Goal: Navigation & Orientation: Go to known website

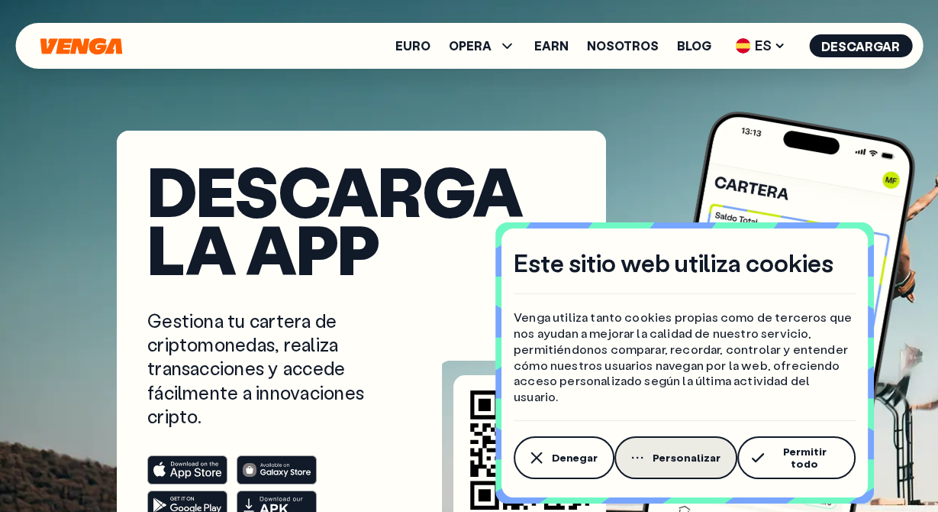
click at [681, 457] on span "Personalizar" at bounding box center [687, 457] width 68 height 12
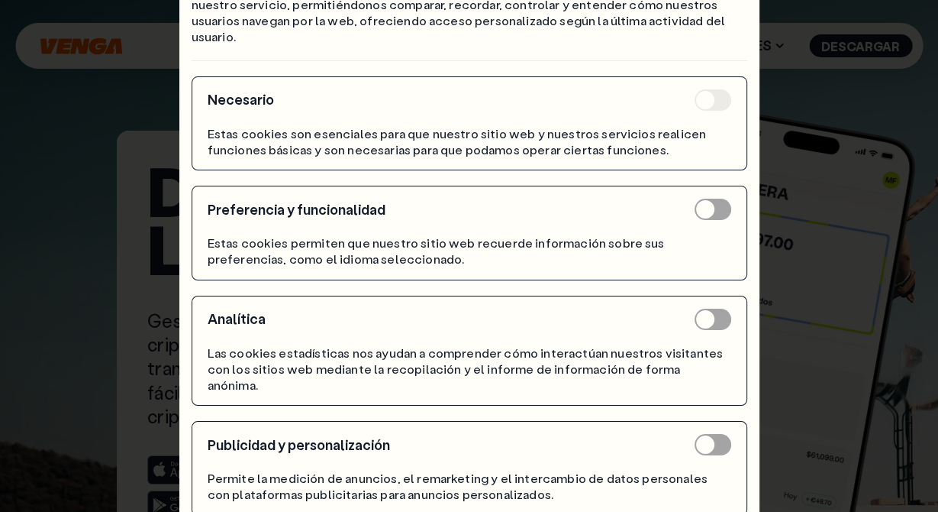
click at [703, 321] on label at bounding box center [713, 318] width 37 height 21
click at [701, 434] on label at bounding box center [713, 444] width 37 height 21
click at [697, 505] on div "Necesario Estas cookies son esenciales para que nuestro sitio web y nuestros se…" at bounding box center [470, 300] width 556 height 479
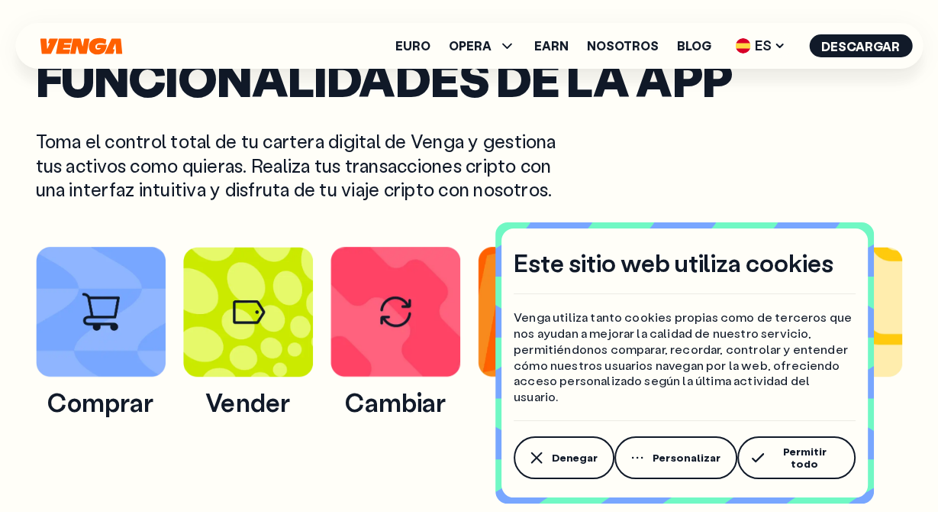
scroll to position [638, 0]
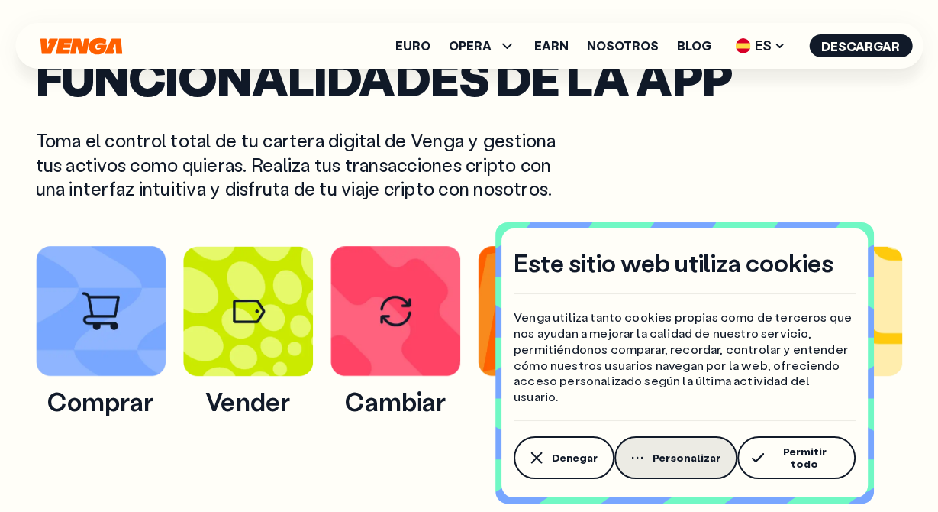
click at [686, 472] on button "Personalizar" at bounding box center [676, 457] width 123 height 43
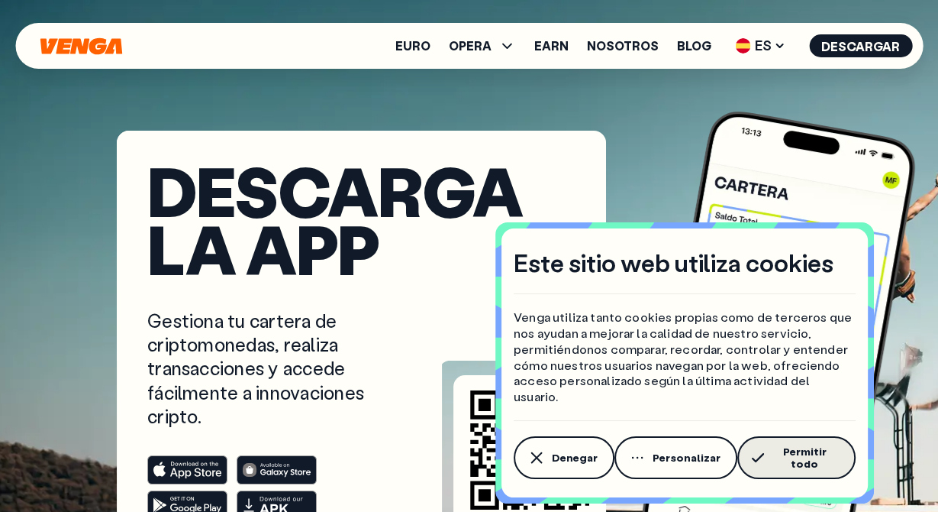
click at [773, 460] on span "Permitir todo" at bounding box center [804, 457] width 69 height 24
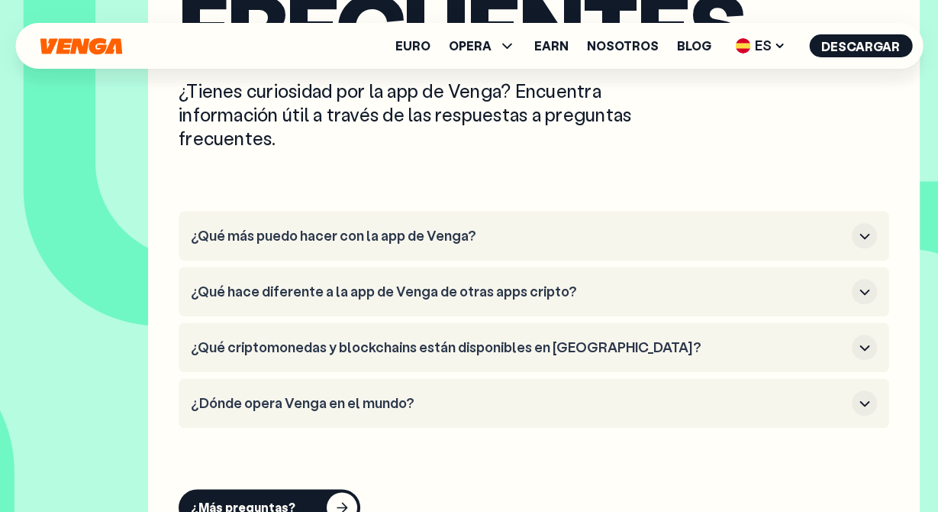
scroll to position [6018, 0]
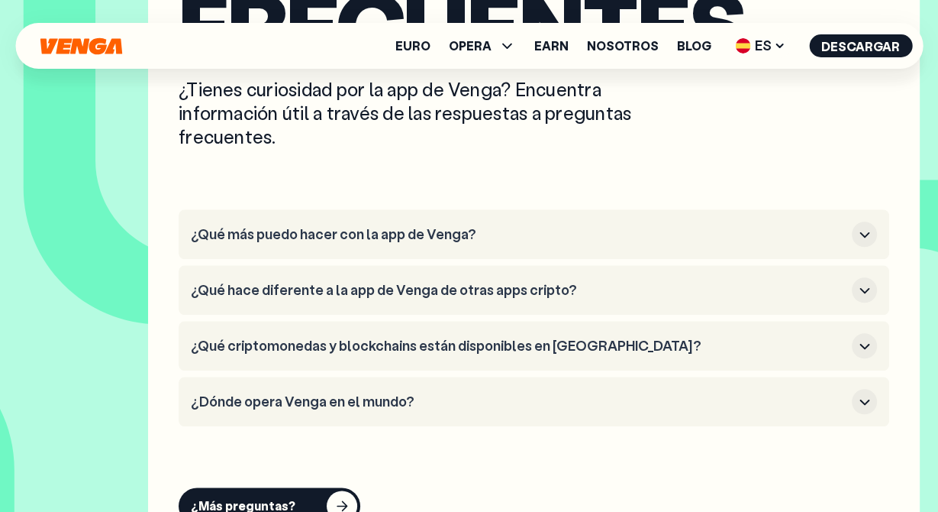
click at [859, 295] on icon "button" at bounding box center [865, 290] width 18 height 18
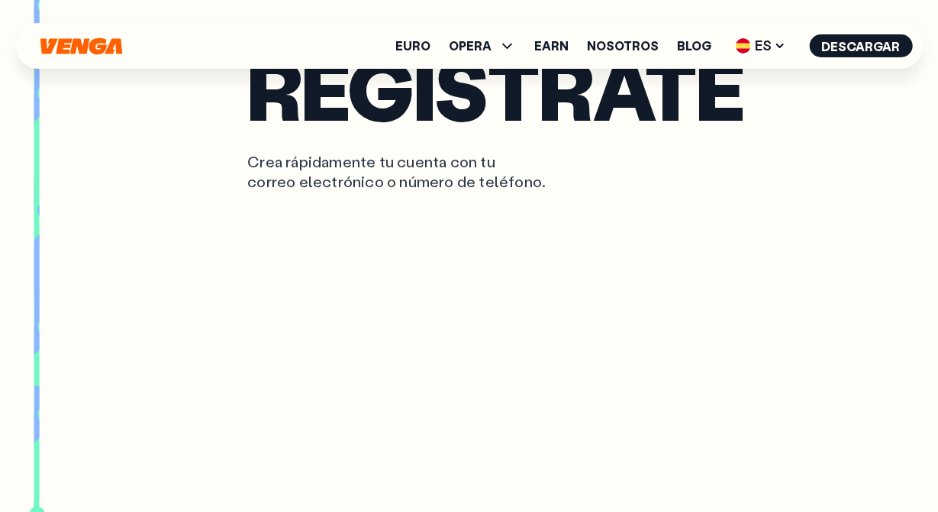
scroll to position [2646, 0]
